Goal: Information Seeking & Learning: Understand process/instructions

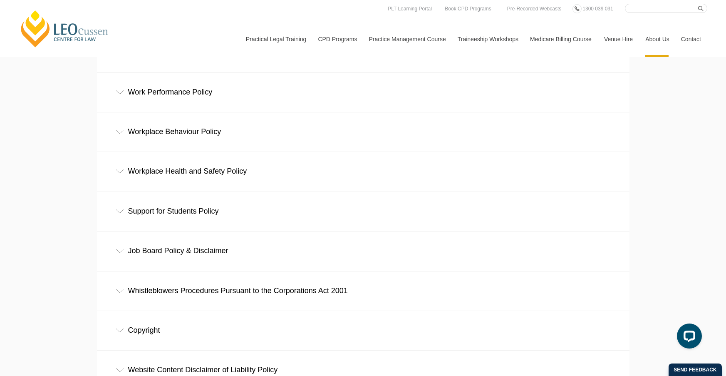
scroll to position [499, 0]
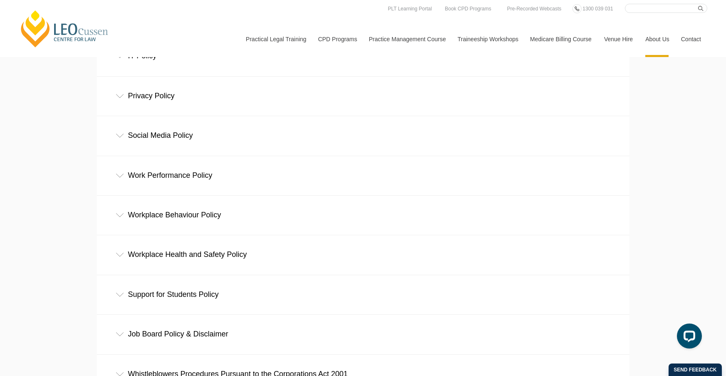
click at [120, 138] on icon at bounding box center [120, 136] width 8 height 4
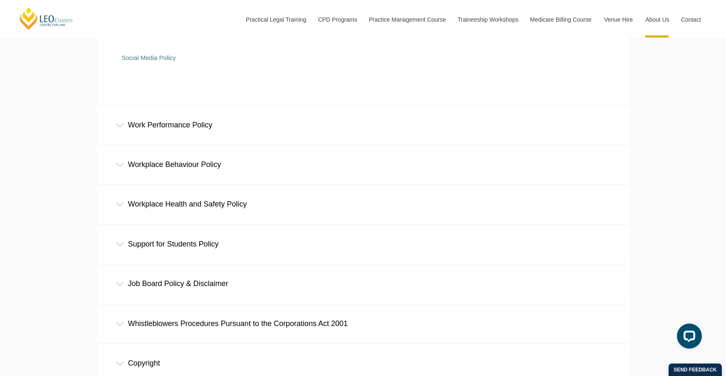
scroll to position [624, 0]
click at [118, 166] on icon at bounding box center [120, 164] width 8 height 4
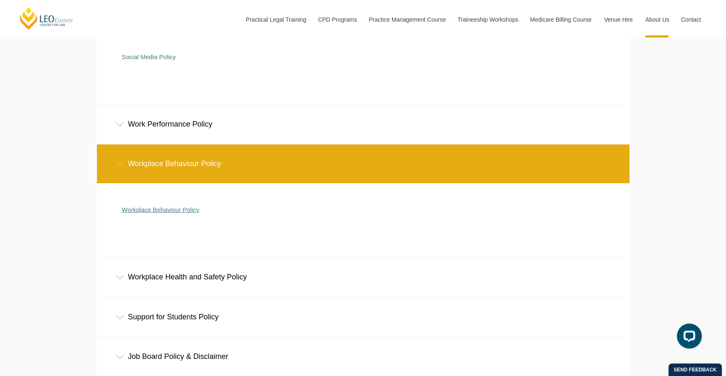
click at [140, 210] on link "Workplace Behaviour Policy" at bounding box center [160, 209] width 77 height 7
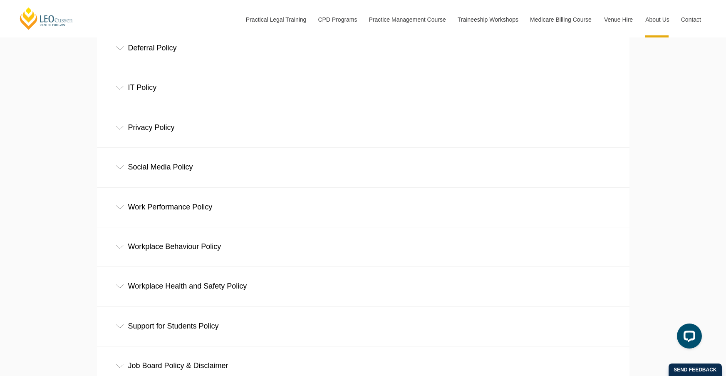
scroll to position [458, 0]
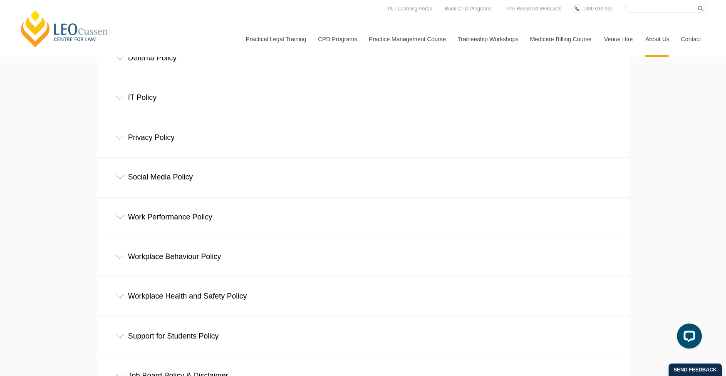
click at [119, 102] on div "IT Policy" at bounding box center [363, 97] width 533 height 39
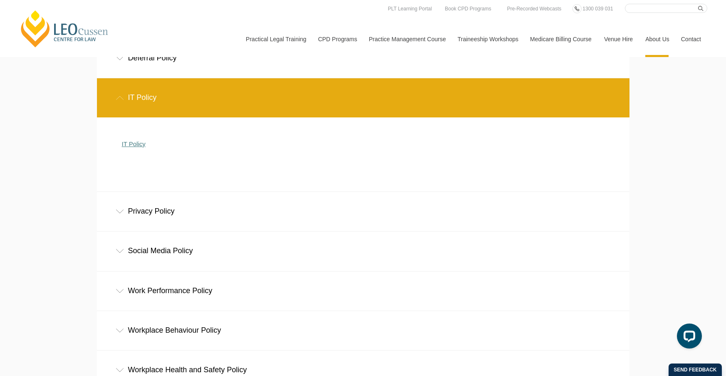
click at [131, 146] on link "IT Policy" at bounding box center [134, 143] width 24 height 7
